Goal: Information Seeking & Learning: Learn about a topic

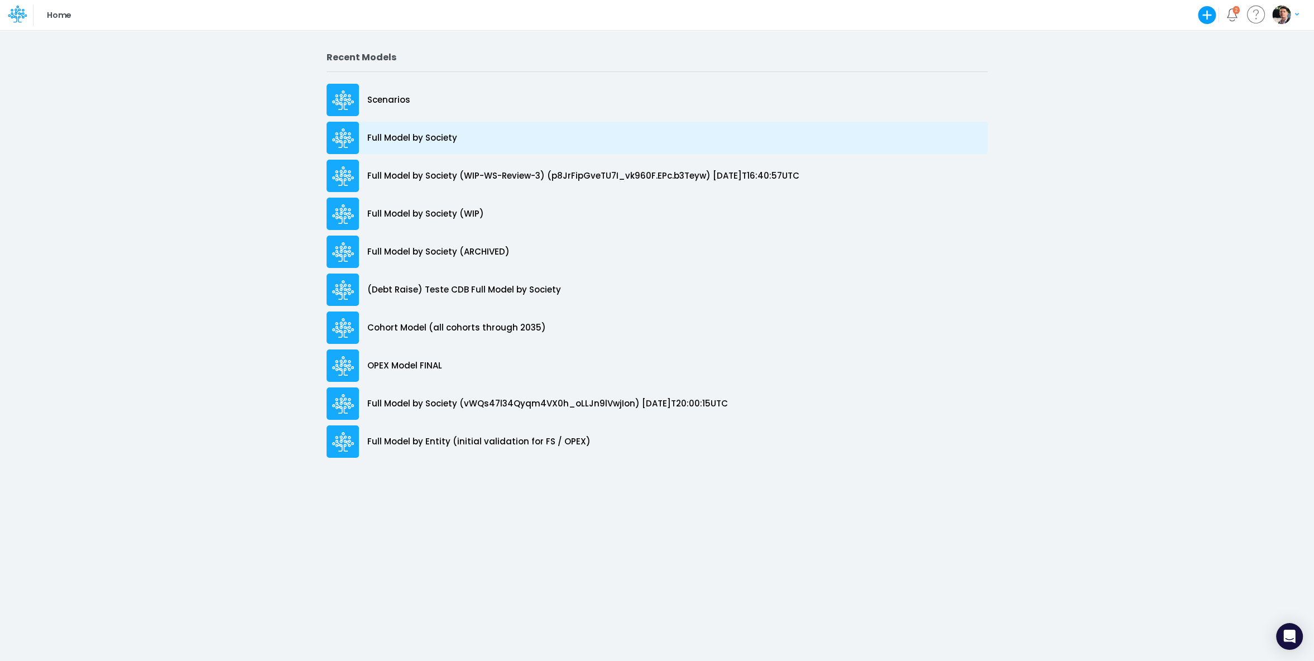
click at [399, 133] on p "Full Model by Society" at bounding box center [412, 138] width 90 height 13
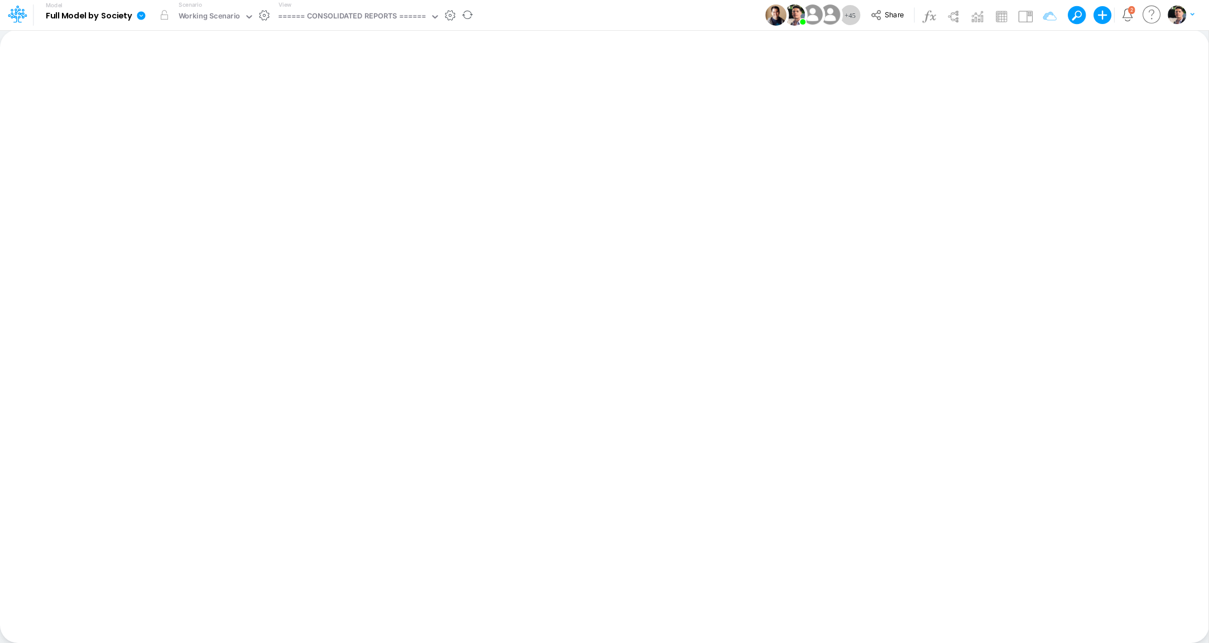
click at [365, 26] on div "View ====== CONSOLIDATED REPORTS ======" at bounding box center [357, 15] width 166 height 29
click at [368, 15] on div "====== CONSOLIDATED REPORTS ======" at bounding box center [352, 17] width 148 height 13
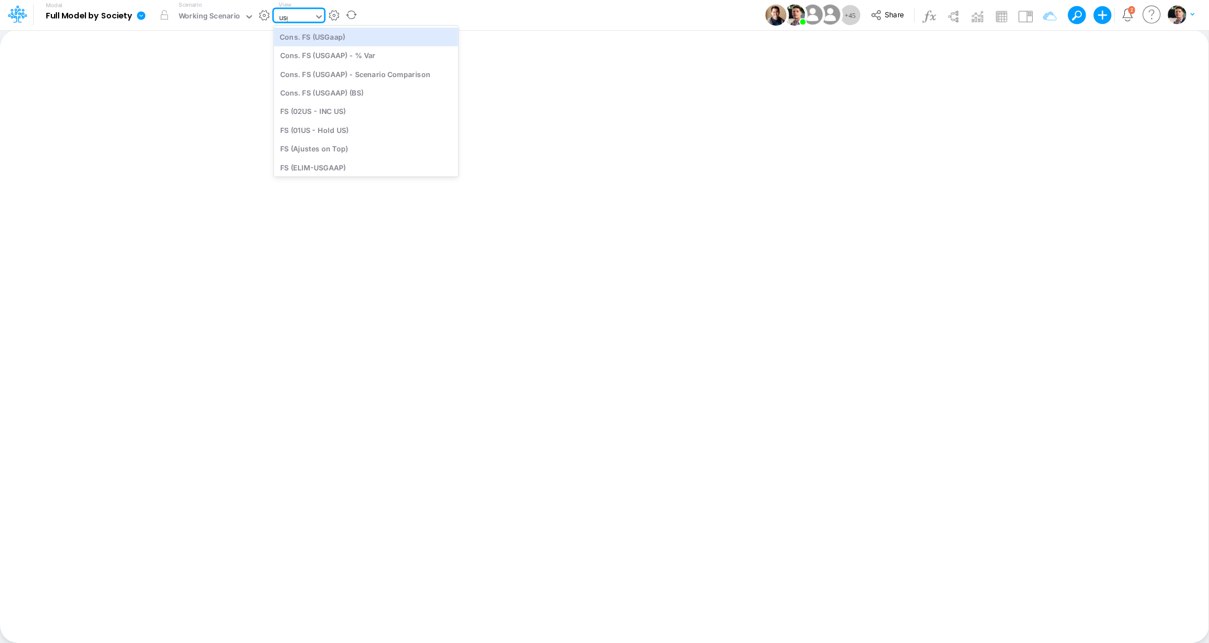
type input "usga"
click at [334, 40] on div "Cons. FS (USGaap)" at bounding box center [355, 36] width 162 height 18
type input "Consolidated FS - USGAAP"
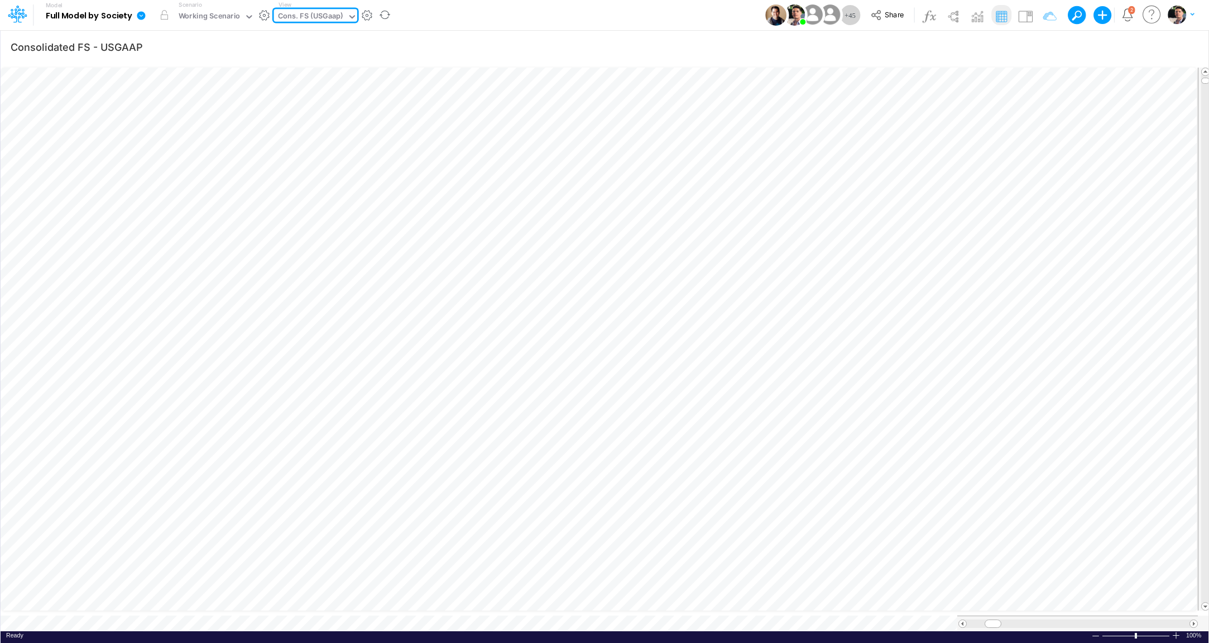
click at [1158, 619] on div at bounding box center [1078, 623] width 223 height 8
click at [1174, 631] on div at bounding box center [1176, 635] width 9 height 8
click at [1175, 631] on div at bounding box center [1176, 635] width 9 height 8
click at [1162, 619] on div at bounding box center [1078, 623] width 223 height 8
click at [963, 620] on span at bounding box center [962, 623] width 7 height 7
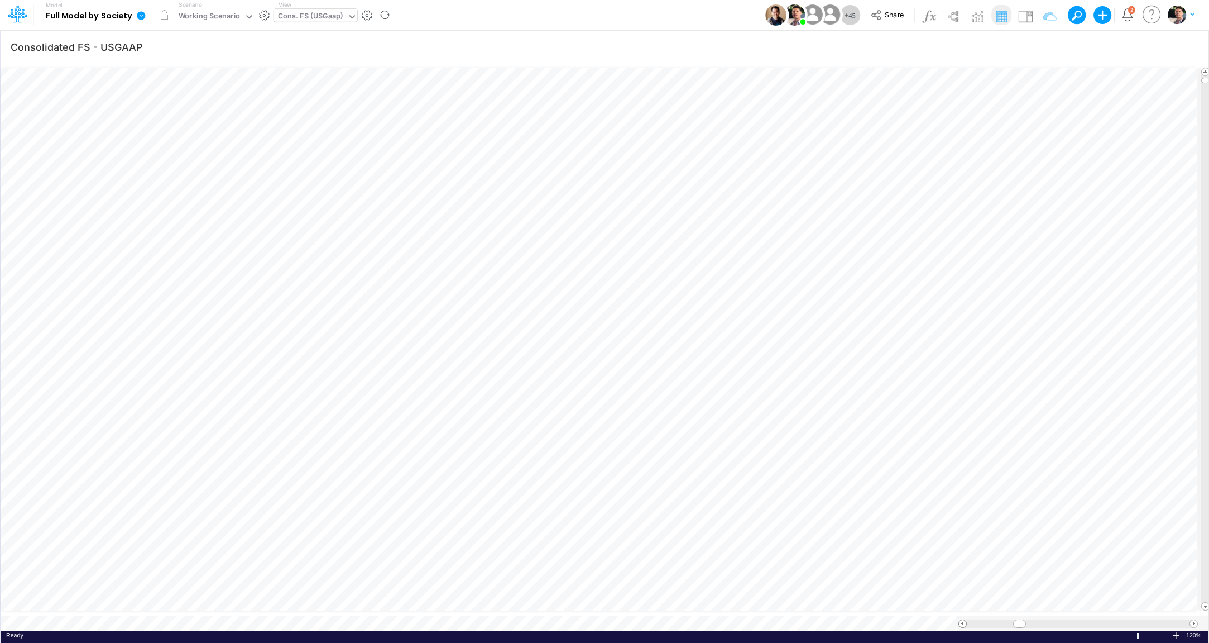
click at [963, 620] on span at bounding box center [962, 623] width 7 height 7
click at [964, 620] on span at bounding box center [962, 623] width 7 height 7
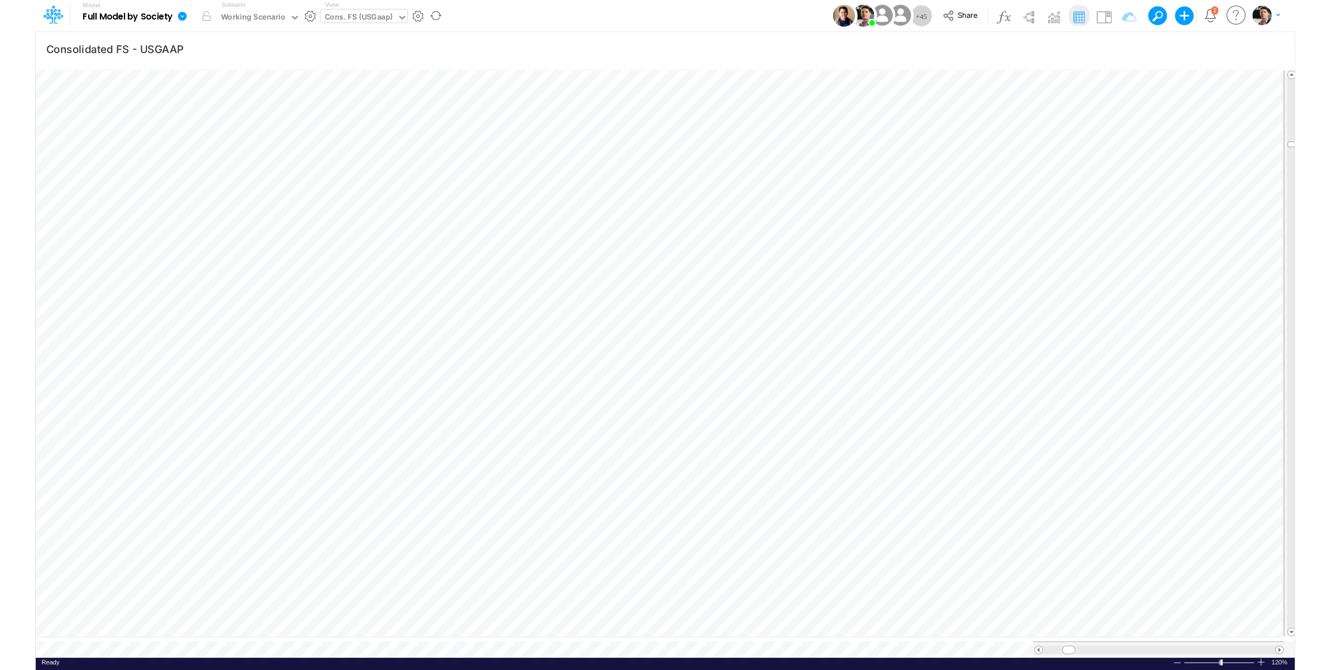
scroll to position [4, 32]
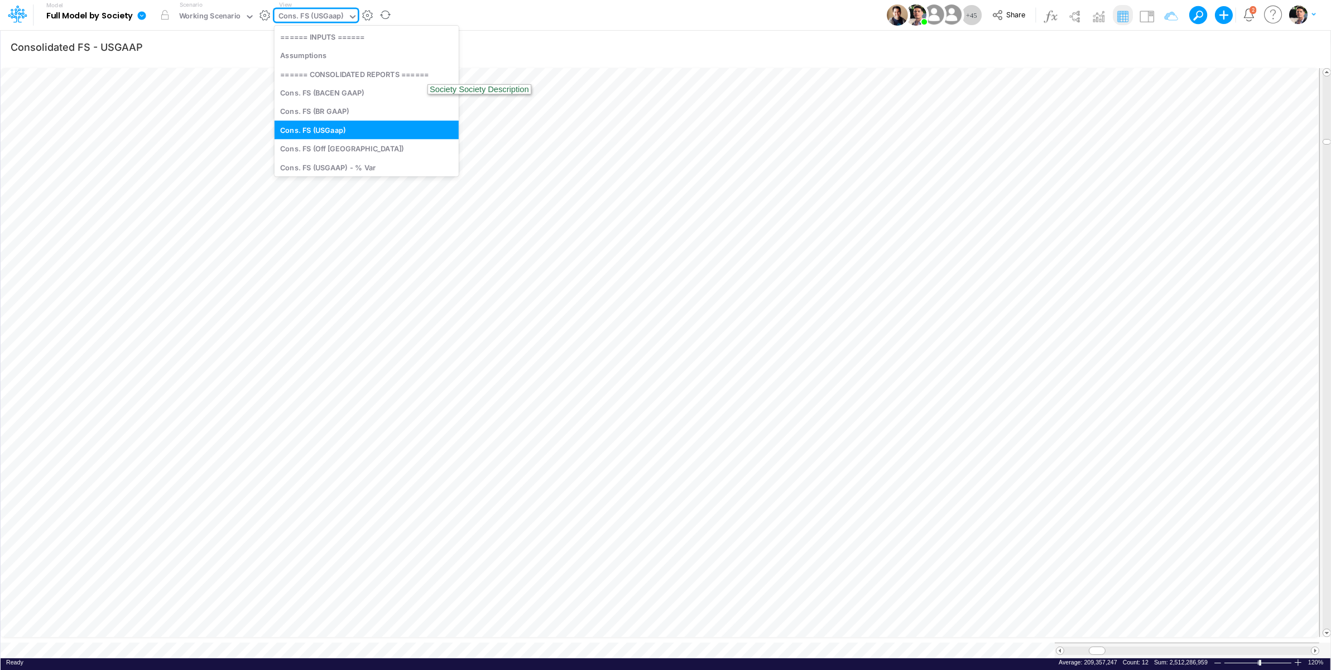
click at [308, 19] on div "Cons. FS (USGaap)" at bounding box center [311, 17] width 65 height 13
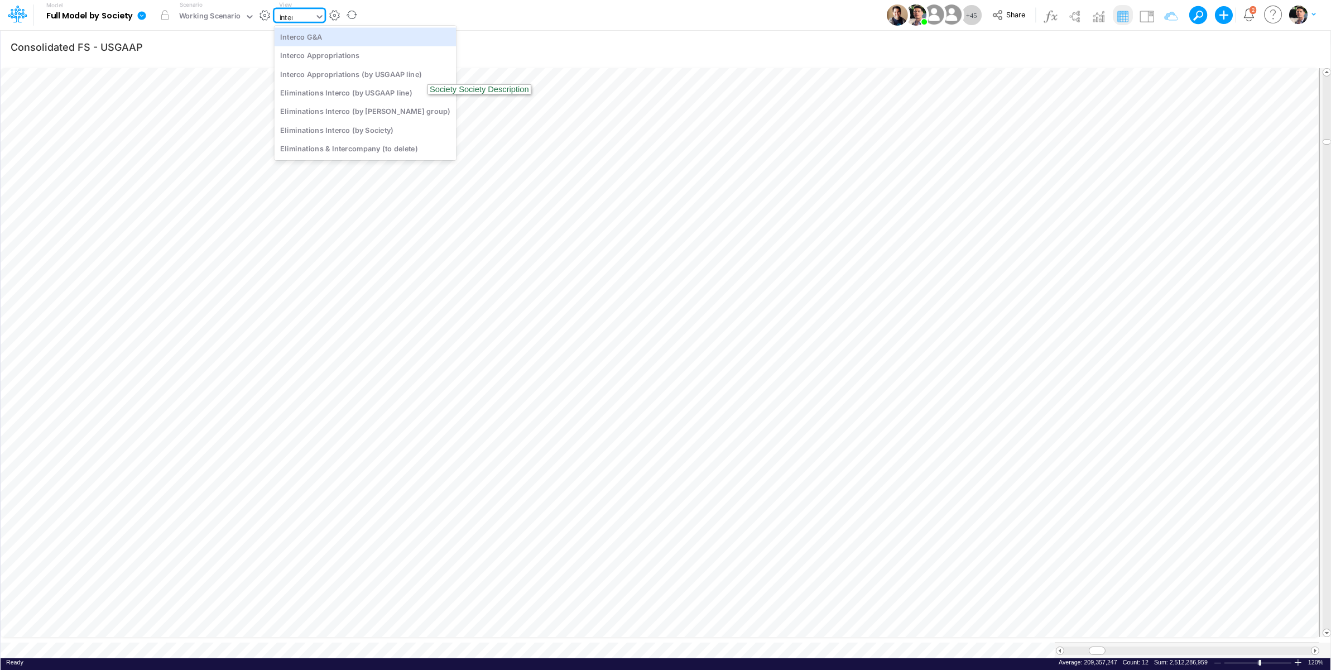
type input "interc"
click at [305, 50] on div "Interco Appropriations" at bounding box center [366, 55] width 182 height 18
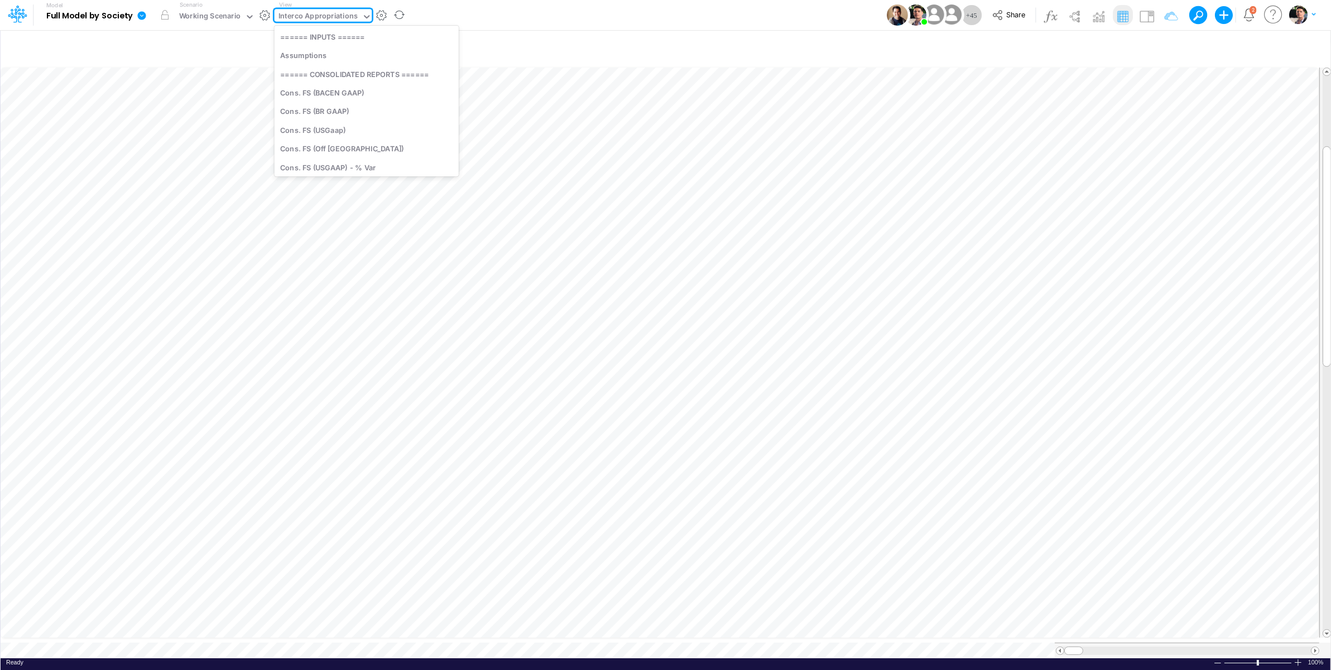
click at [327, 21] on div "Interco Appropriations" at bounding box center [318, 17] width 79 height 13
type input "bace"
click at [353, 79] on div "BS (BACENGAAP)" at bounding box center [350, 74] width 151 height 18
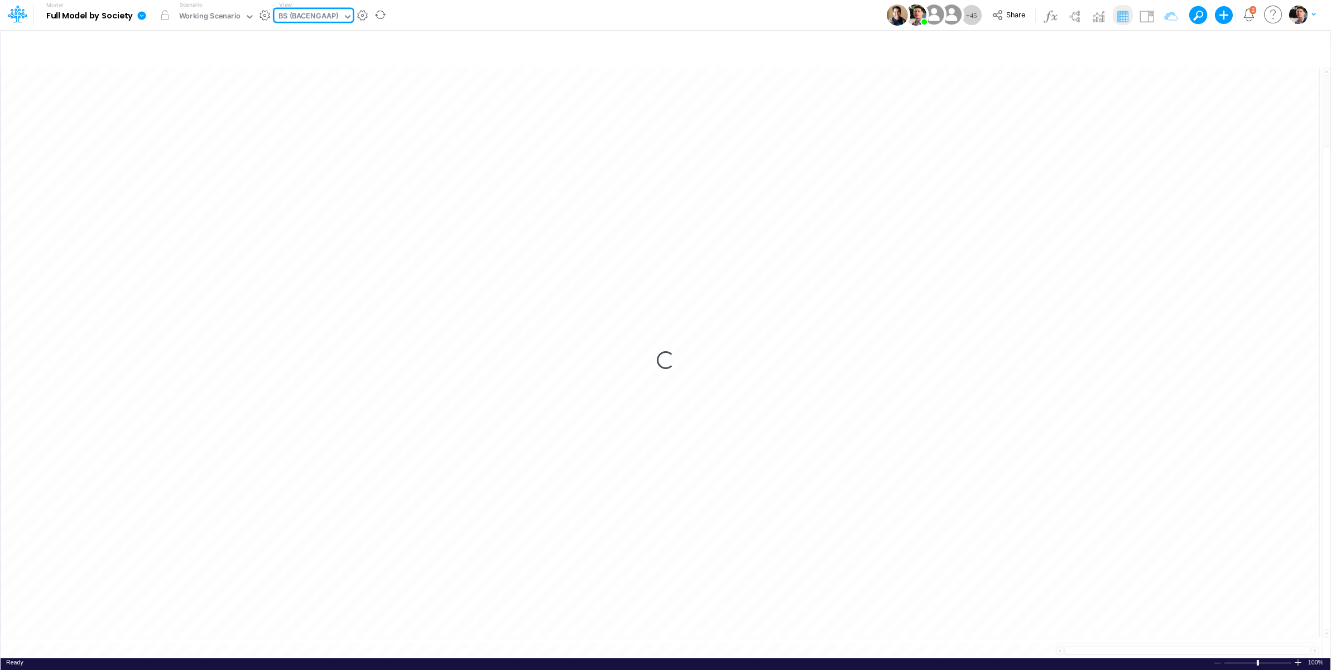
type input "BS (USGAAP) - Detailed"
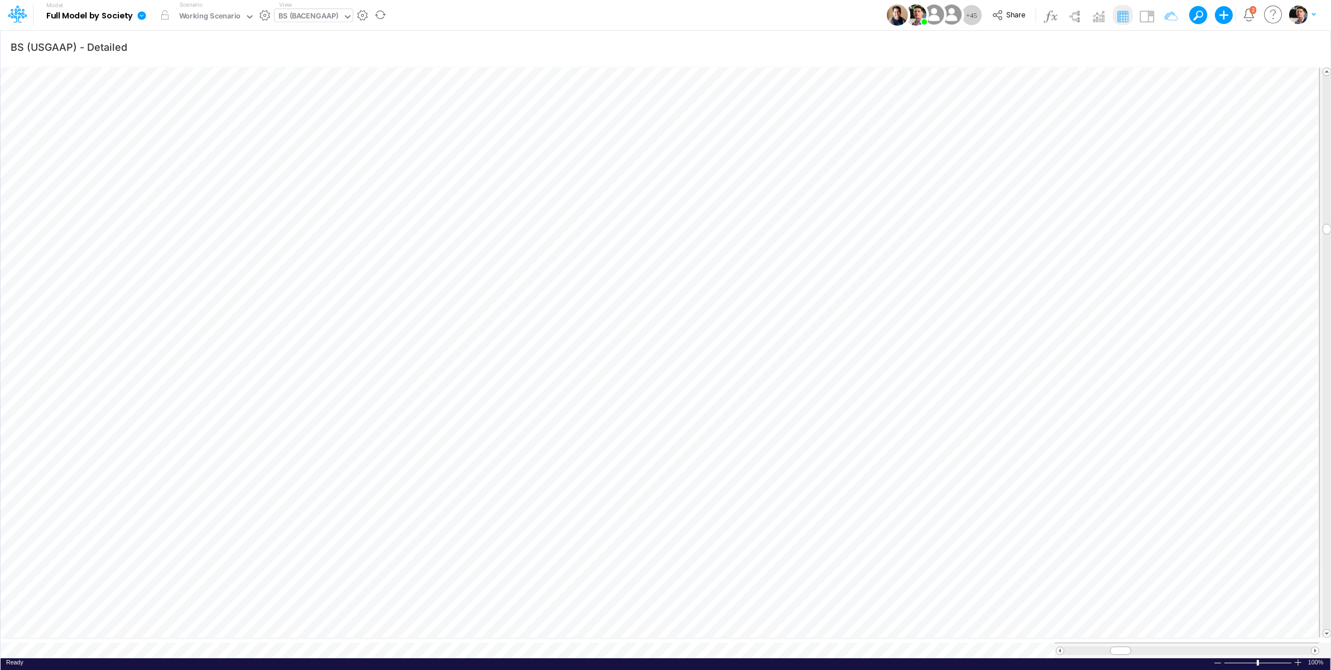
scroll to position [4, 39]
click at [1193, 633] on span at bounding box center [1315, 650] width 7 height 7
click at [305, 13] on div "BS (BACENGAAP)" at bounding box center [309, 17] width 60 height 13
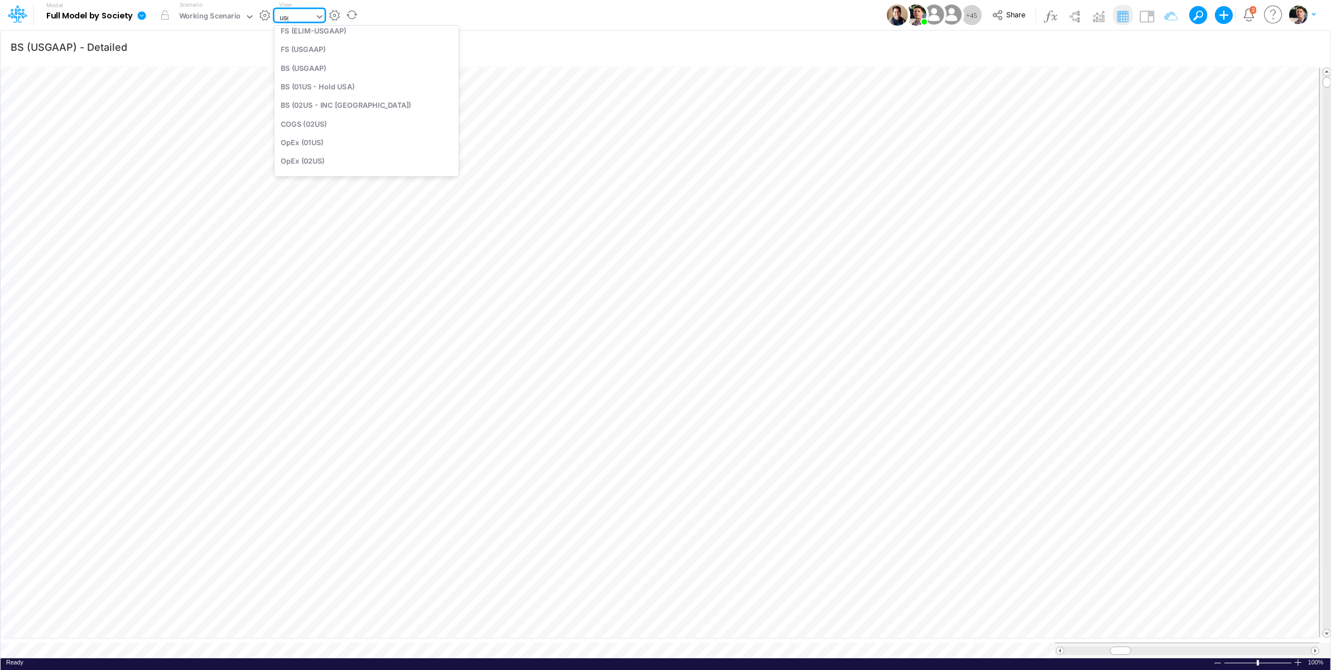
scroll to position [90, 0]
type input "usga"
click at [377, 71] on div "BS (USGAAP)" at bounding box center [356, 68] width 162 height 18
